Goal: Transaction & Acquisition: Book appointment/travel/reservation

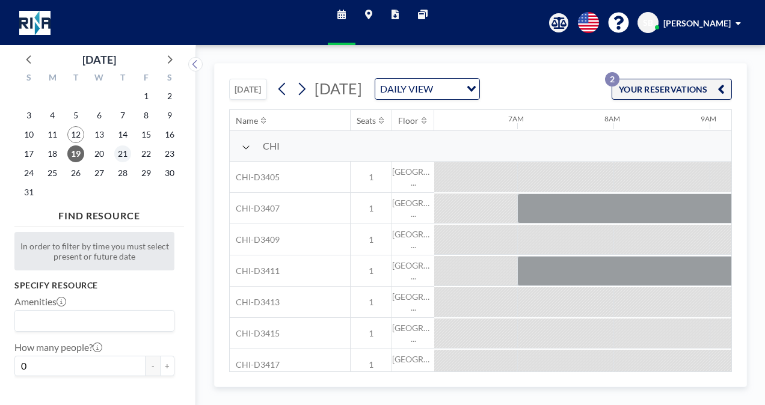
scroll to position [0, 673]
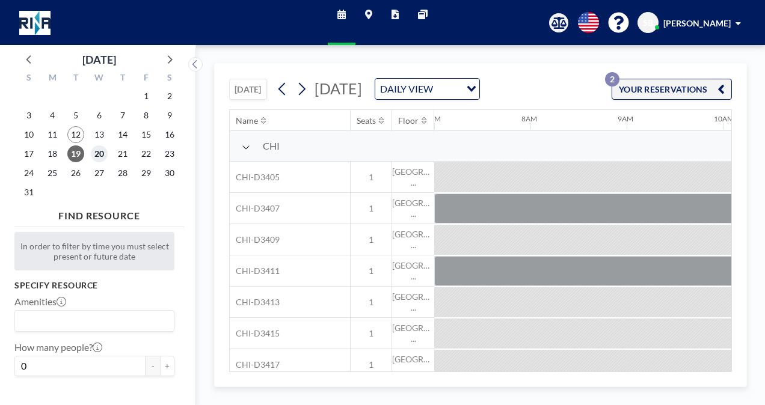
click at [101, 154] on span "20" at bounding box center [99, 153] width 17 height 17
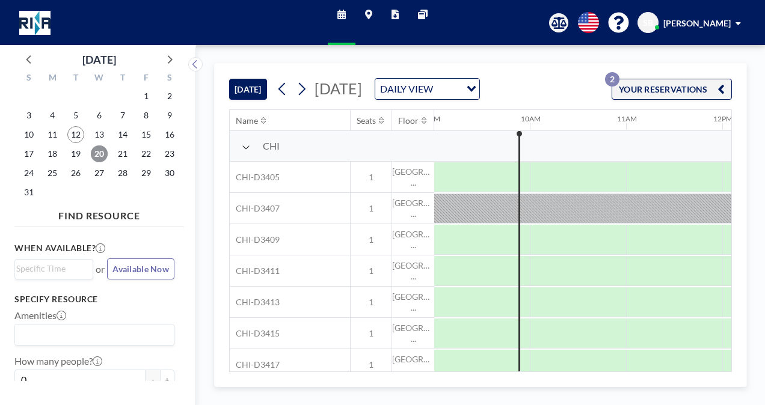
scroll to position [0, 712]
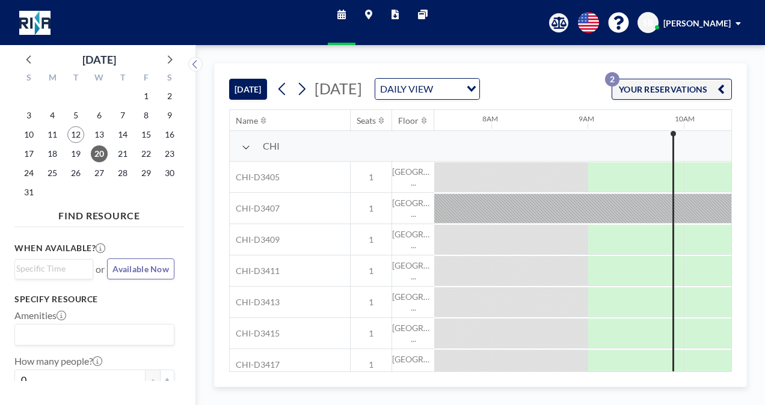
click at [620, 192] on div at bounding box center [635, 176] width 96 height 29
drag, startPoint x: 439, startPoint y: 365, endPoint x: 458, endPoint y: 364, distance: 18.6
click at [680, 286] on div at bounding box center [679, 271] width 8 height 30
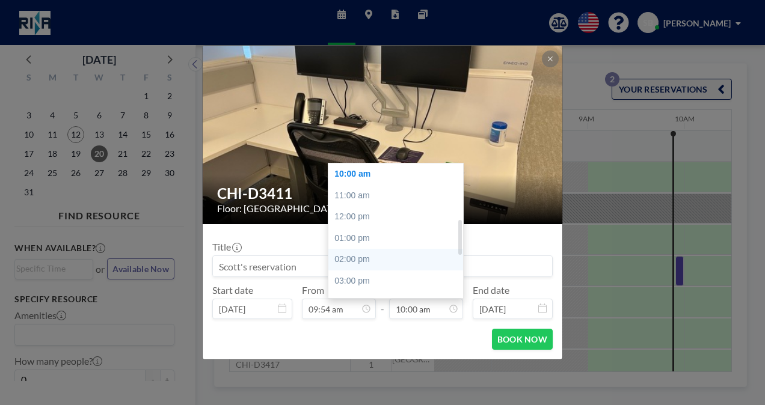
scroll to position [274, 0]
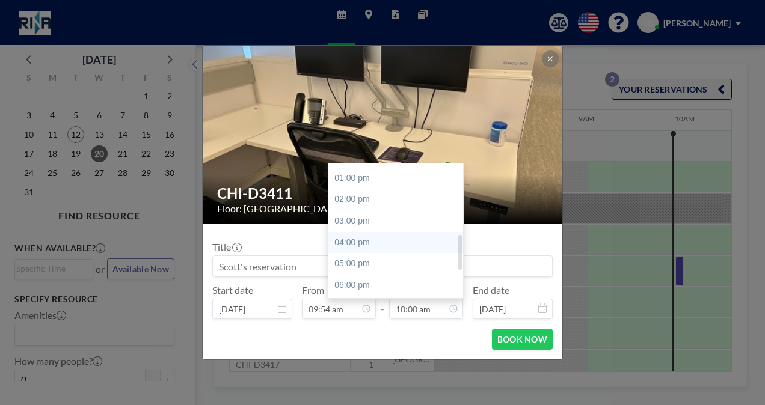
click at [389, 243] on div "04:00 pm" at bounding box center [398, 243] width 141 height 22
type input "04:00 pm"
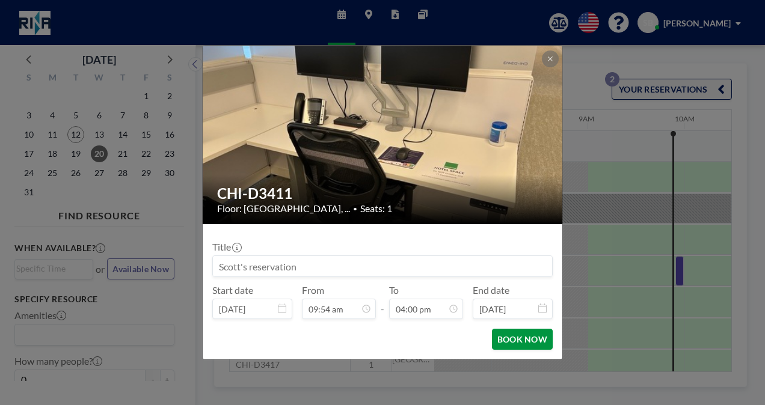
scroll to position [343, 0]
click at [522, 344] on button "BOOK NOW" at bounding box center [522, 339] width 61 height 21
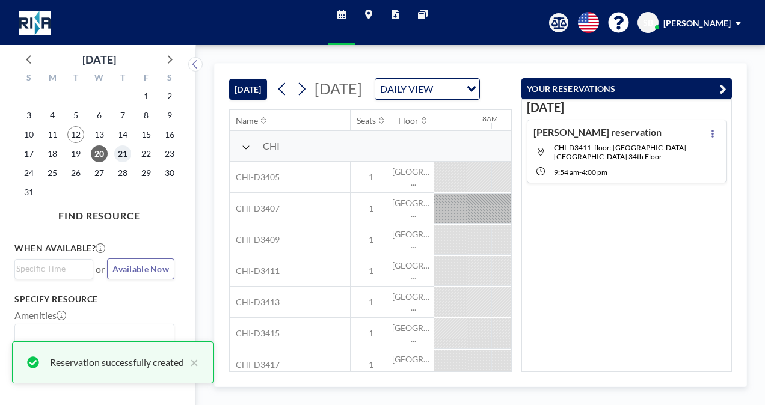
click at [123, 156] on span "21" at bounding box center [122, 153] width 17 height 17
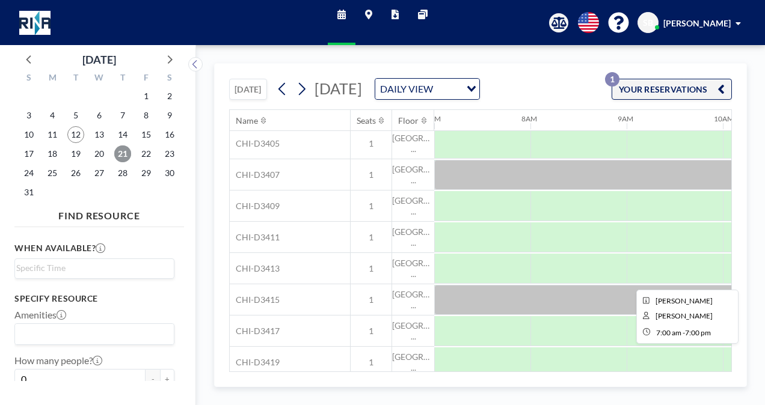
scroll to position [0, 673]
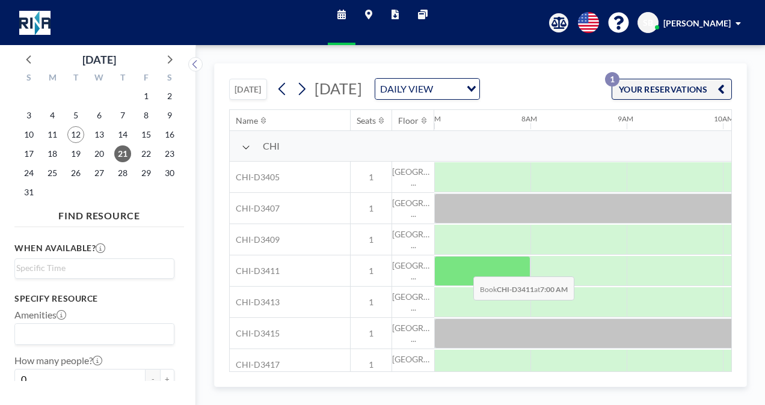
click at [463, 283] on div at bounding box center [482, 271] width 96 height 30
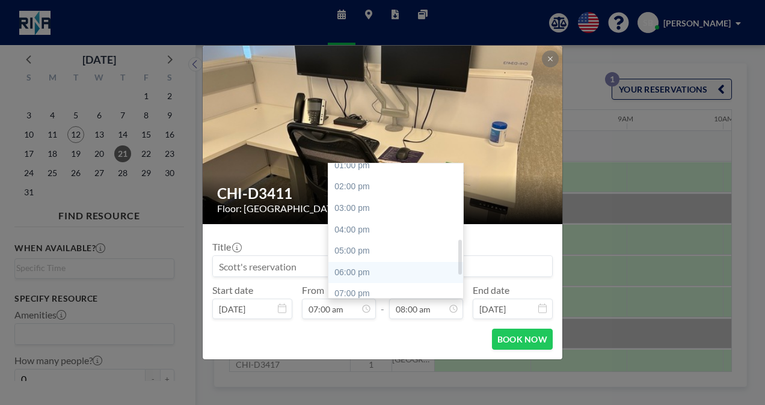
scroll to position [292, 0]
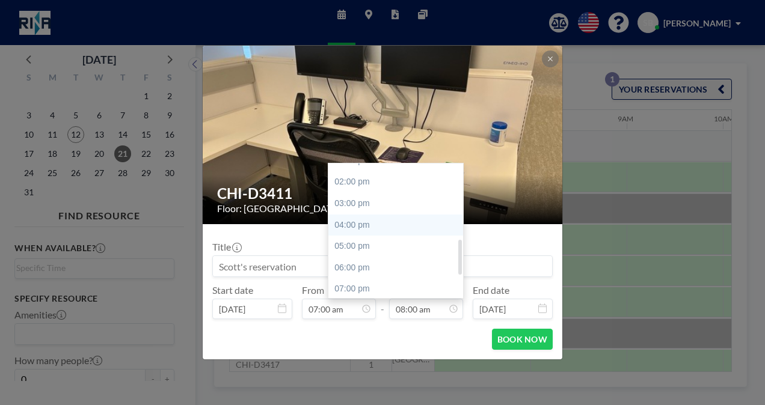
click at [389, 226] on div "04:00 pm" at bounding box center [398, 226] width 141 height 22
type input "04:00 pm"
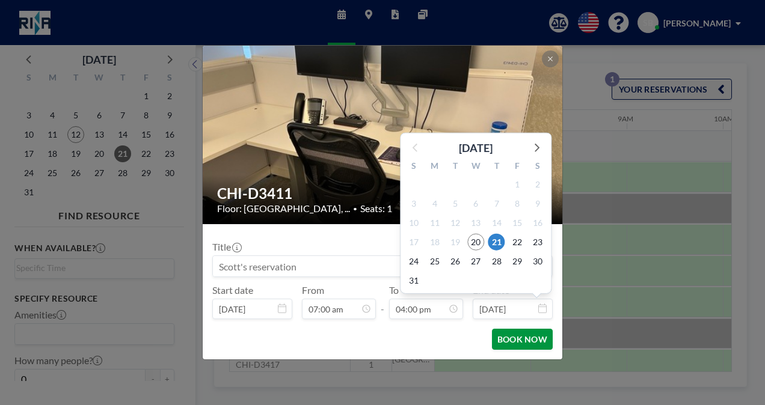
scroll to position [343, 0]
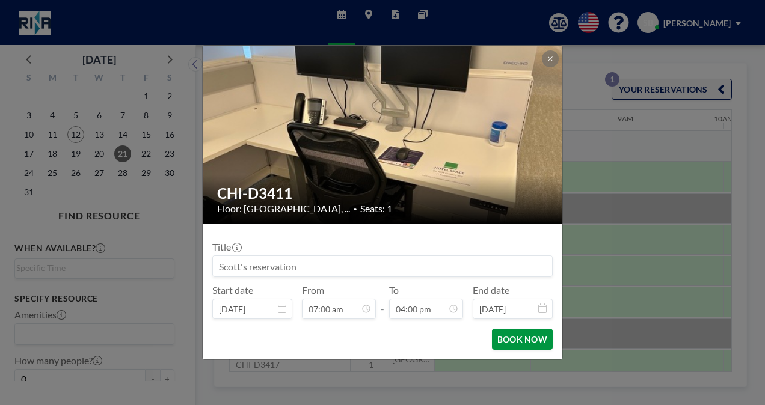
click at [517, 337] on button "BOOK NOW" at bounding box center [522, 339] width 61 height 21
